Goal: Transaction & Acquisition: Purchase product/service

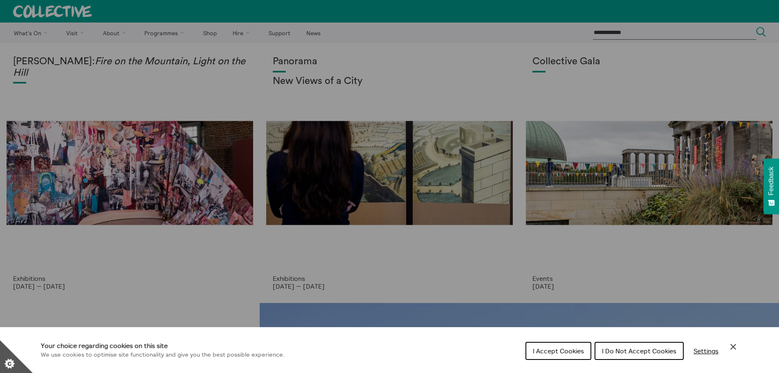
click at [579, 354] on span "I Accept Cookies" at bounding box center [558, 350] width 51 height 8
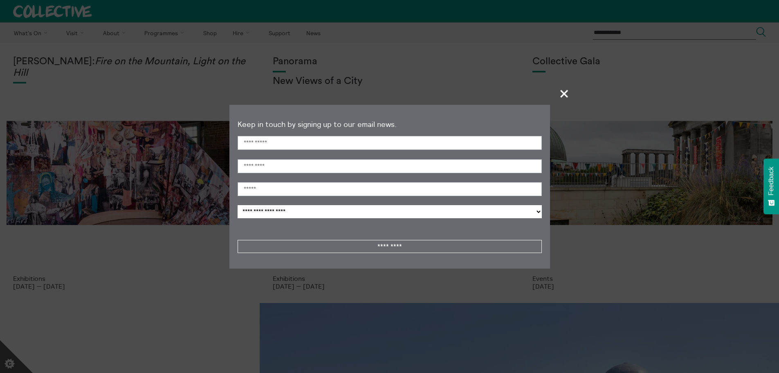
click at [560, 93] on span "+" at bounding box center [564, 93] width 24 height 24
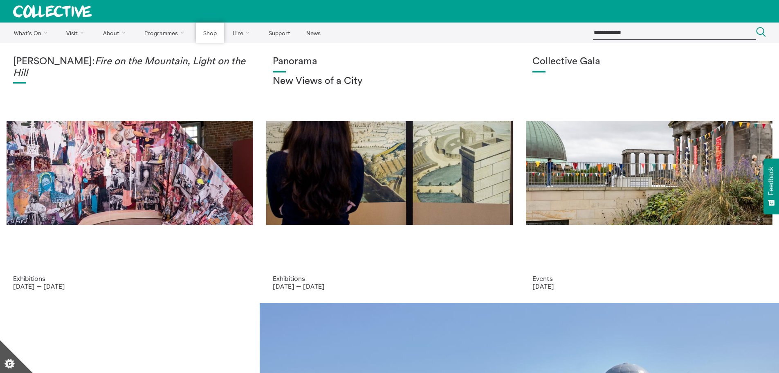
click at [211, 28] on link "Shop" at bounding box center [210, 32] width 28 height 20
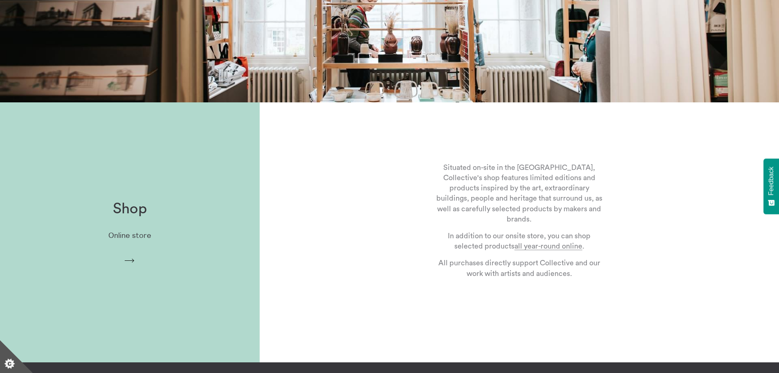
scroll to position [204, 0]
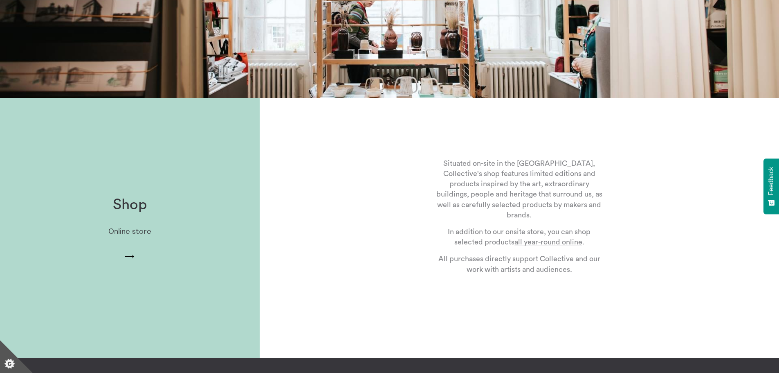
click at [128, 232] on p "Online store" at bounding box center [129, 231] width 43 height 9
